Goal: Transaction & Acquisition: Purchase product/service

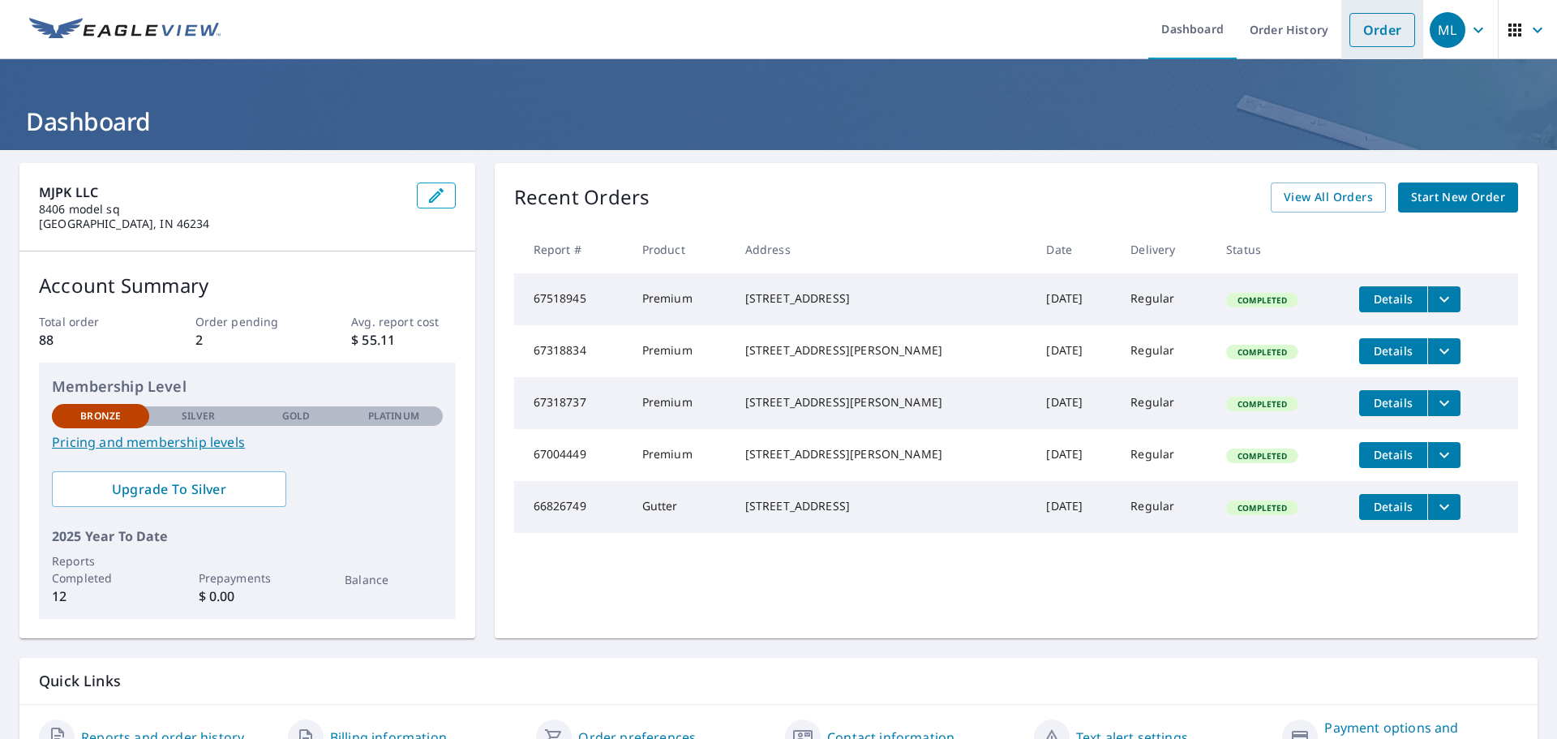
click at [1377, 38] on link "Order" at bounding box center [1383, 30] width 66 height 34
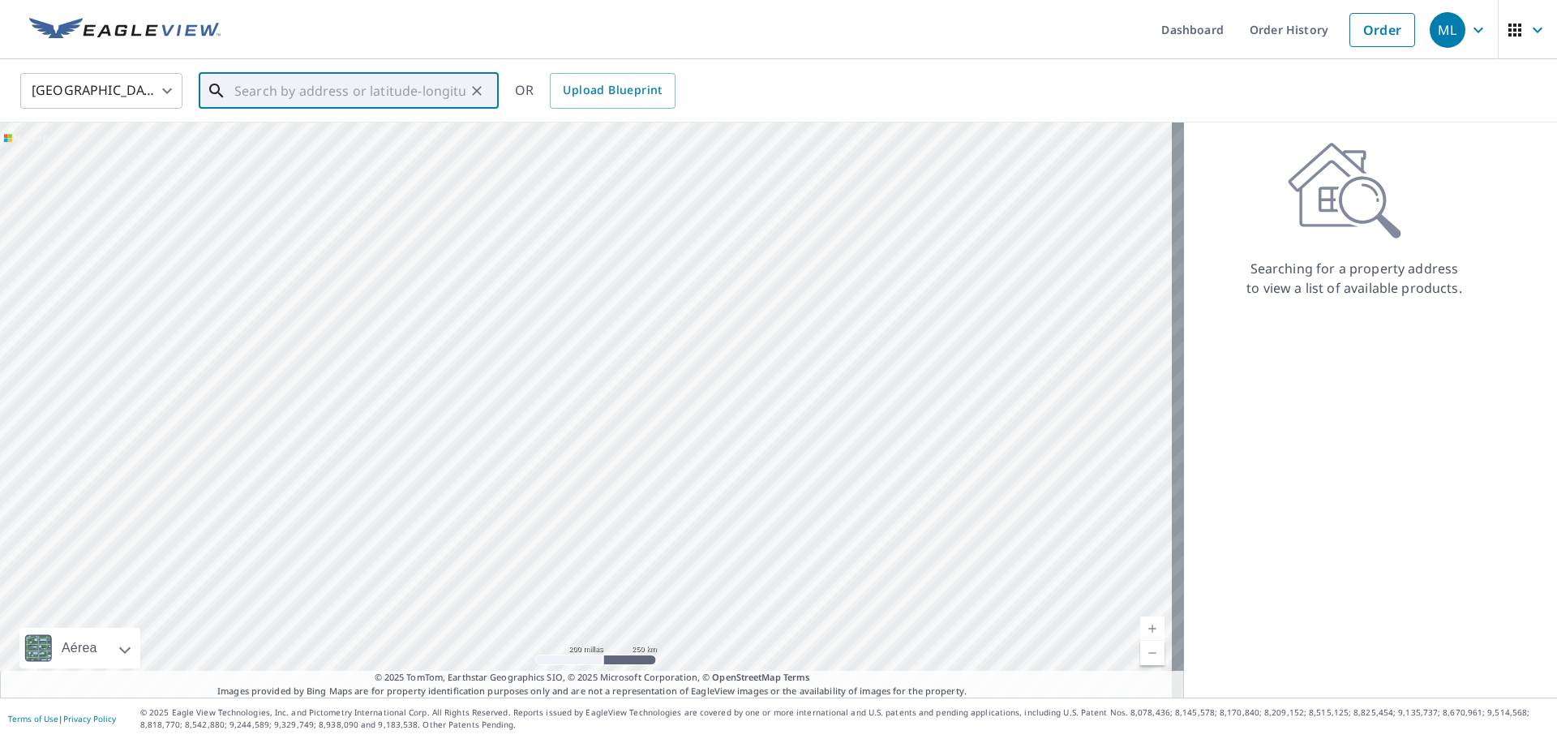
click at [297, 97] on input "text" at bounding box center [349, 90] width 231 height 45
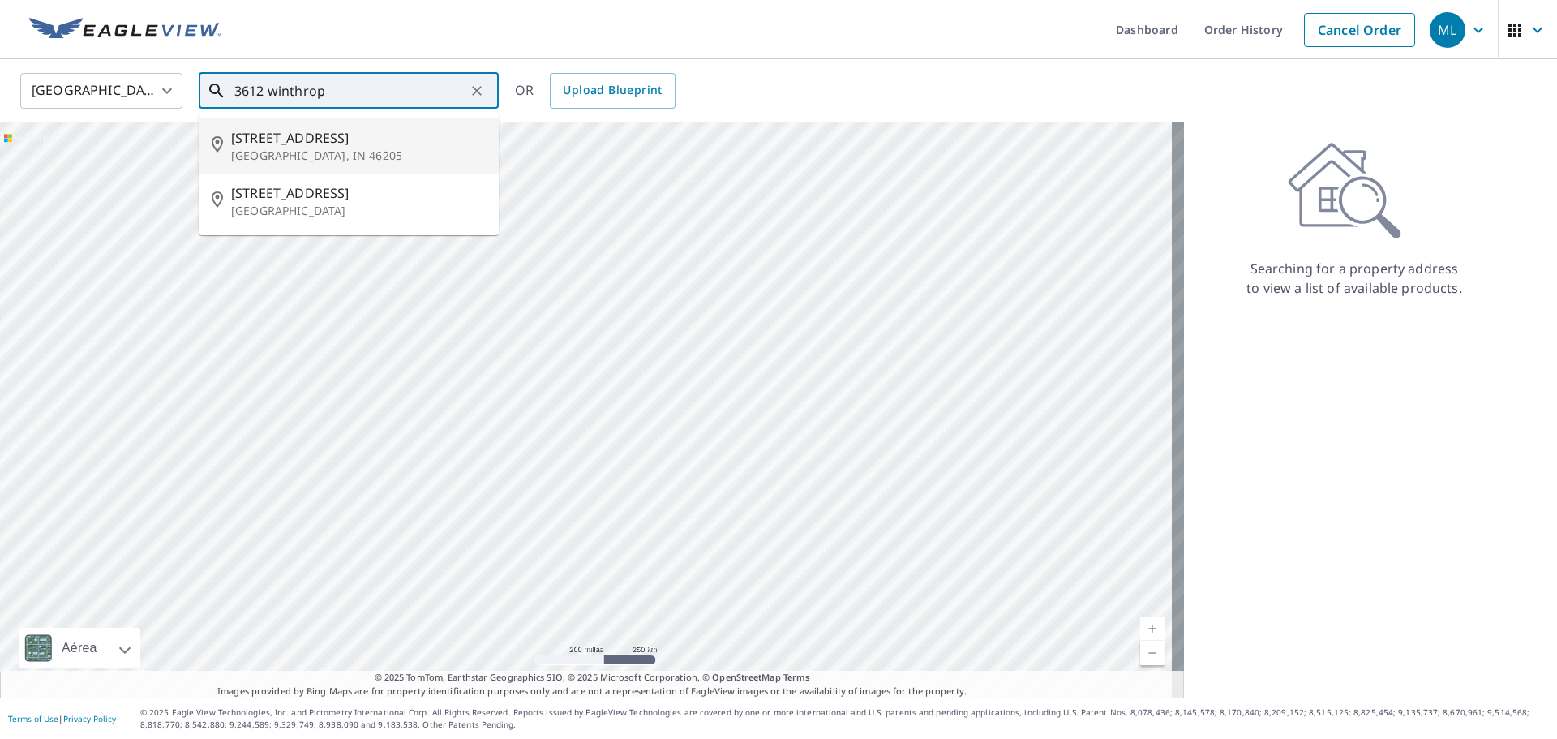
click at [277, 144] on span "[STREET_ADDRESS]" at bounding box center [358, 137] width 255 height 19
type input "[STREET_ADDRESS]"
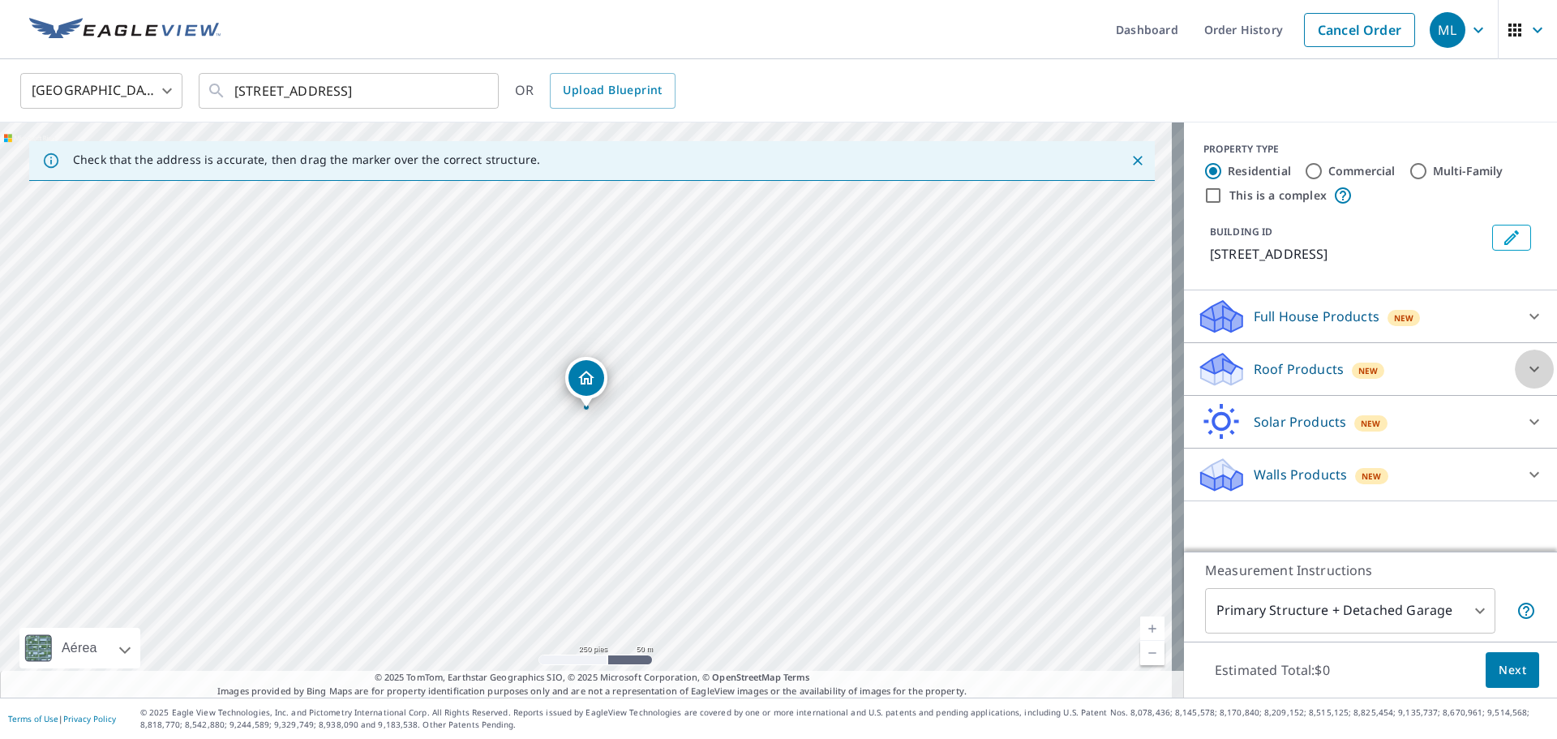
click at [1525, 364] on icon at bounding box center [1534, 368] width 19 height 19
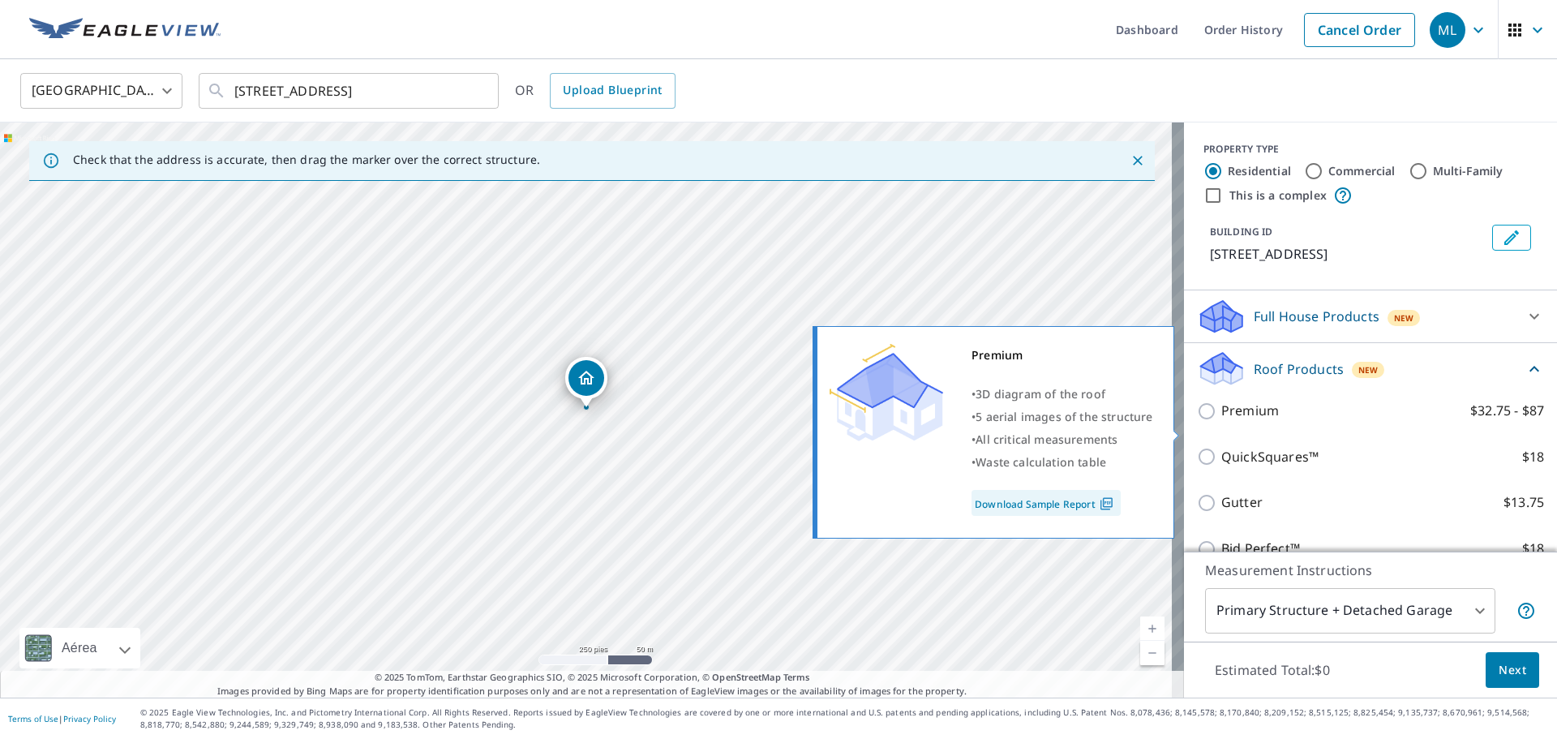
click at [1197, 421] on input "Premium $32.75 - $87" at bounding box center [1209, 410] width 24 height 19
checkbox input "true"
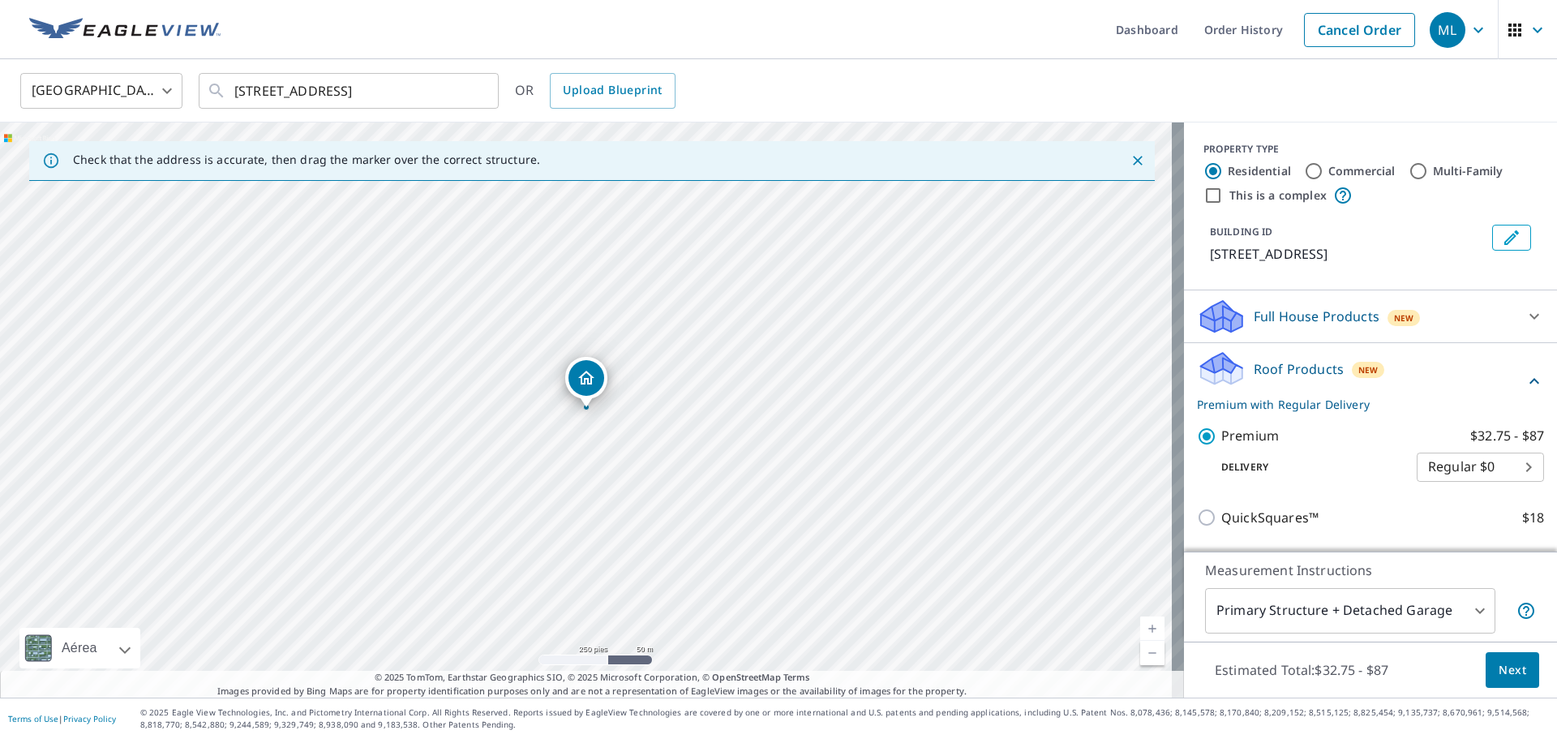
click at [1499, 673] on span "Next" at bounding box center [1513, 670] width 28 height 20
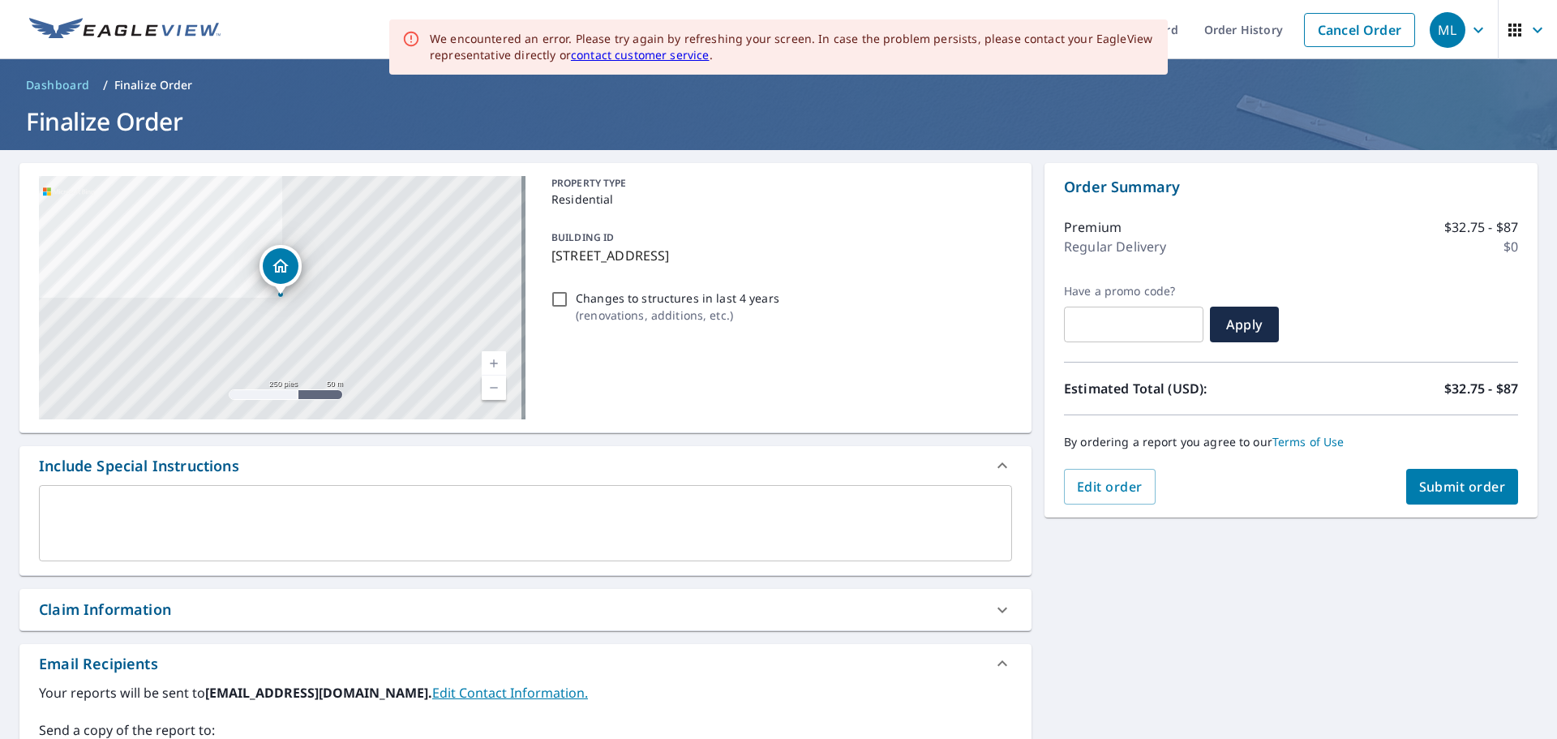
click at [1447, 487] on span "Submit order" at bounding box center [1462, 487] width 87 height 18
